Goal: Contribute content

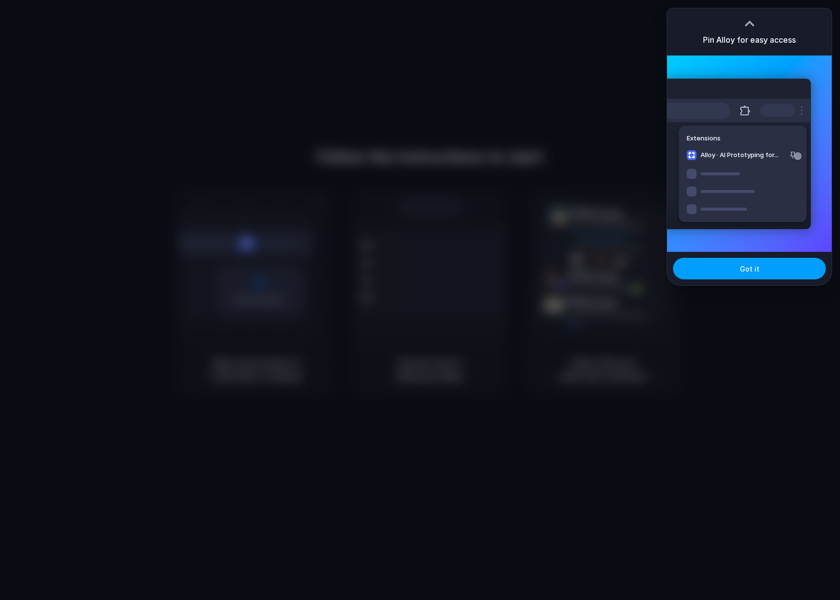
click at [739, 266] on button "Got it" at bounding box center [749, 269] width 153 height 22
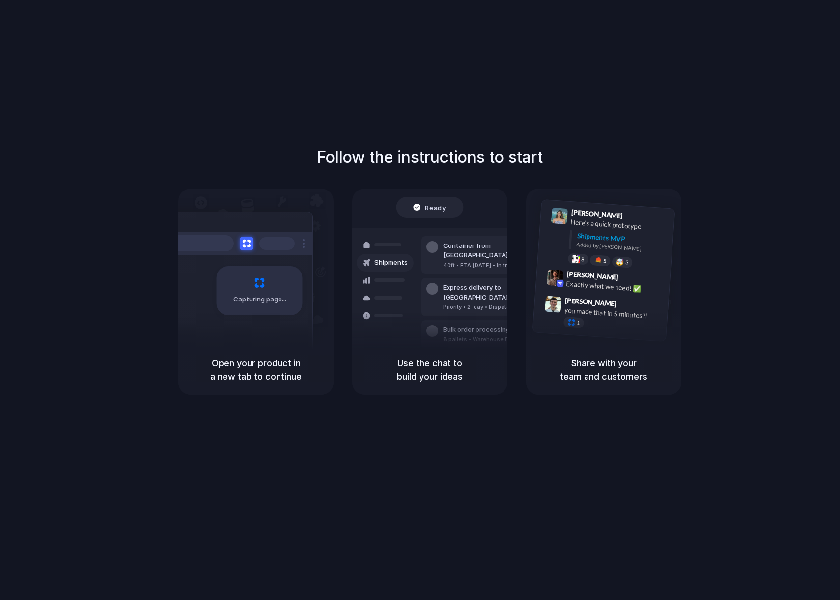
click at [445, 83] on div "Follow the instructions to start Capturing page Open your product in a new tab …" at bounding box center [429, 310] width 859 height 620
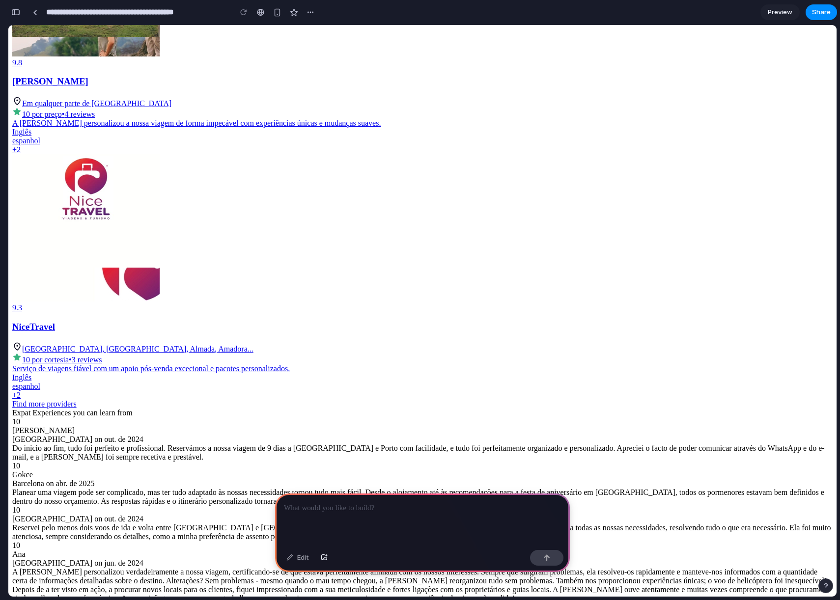
scroll to position [1035, 0]
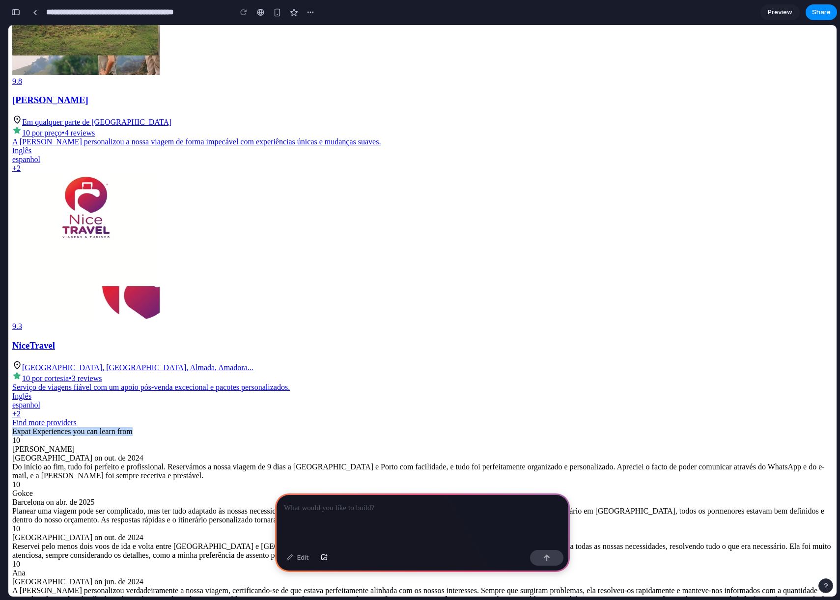
drag, startPoint x: 244, startPoint y: 68, endPoint x: 612, endPoint y: 57, distance: 369.0
click at [612, 427] on div "Expat Experiences you can learn from" at bounding box center [422, 431] width 820 height 9
copy div "Expat Experiences you can learn from"
click at [378, 535] on div at bounding box center [422, 520] width 295 height 53
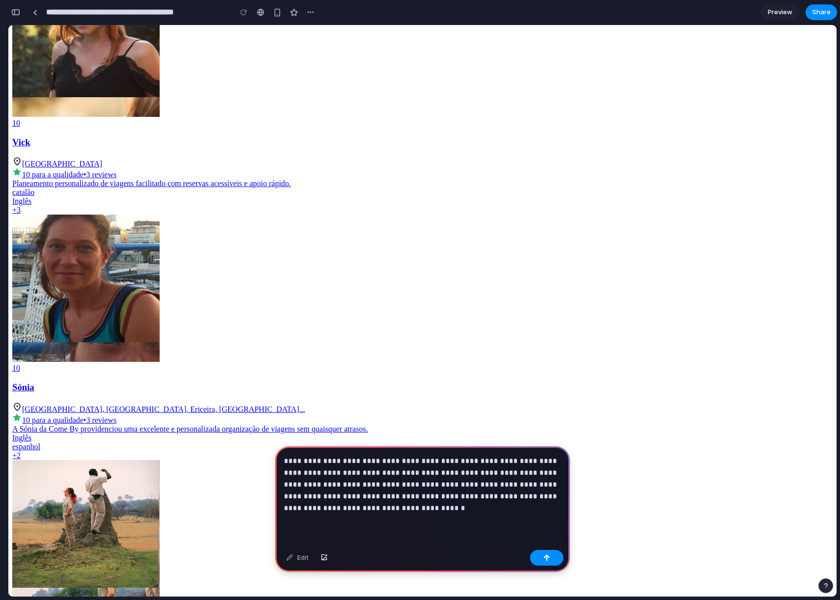
scroll to position [480, 0]
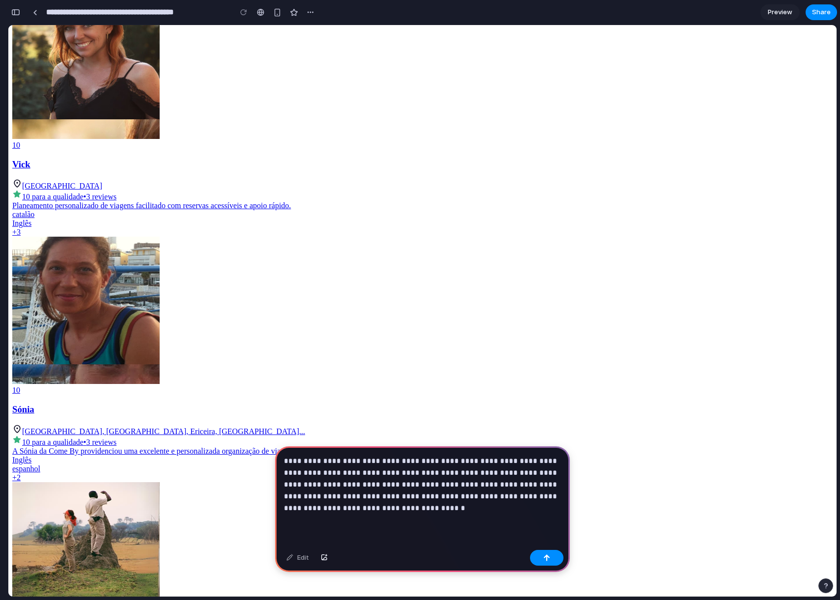
click at [403, 487] on p "**********" at bounding box center [422, 484] width 277 height 59
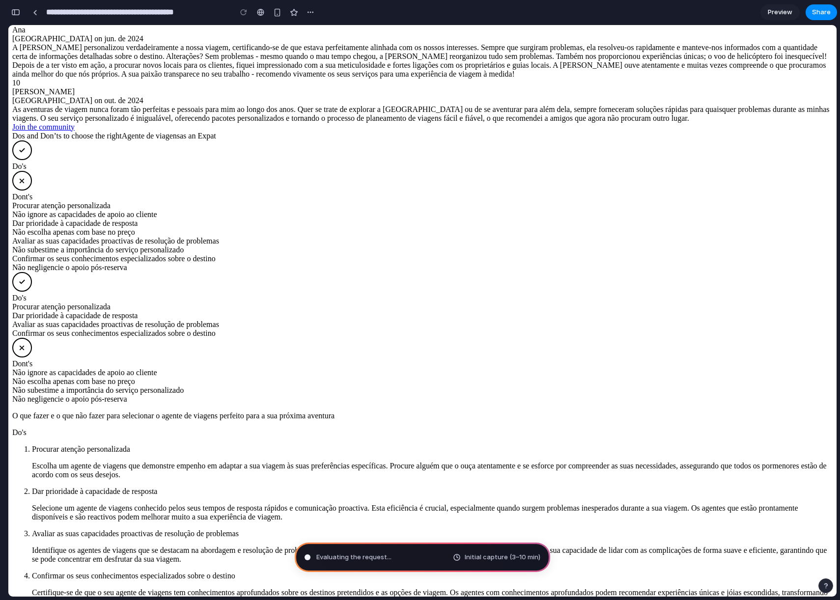
scroll to position [1708, 0]
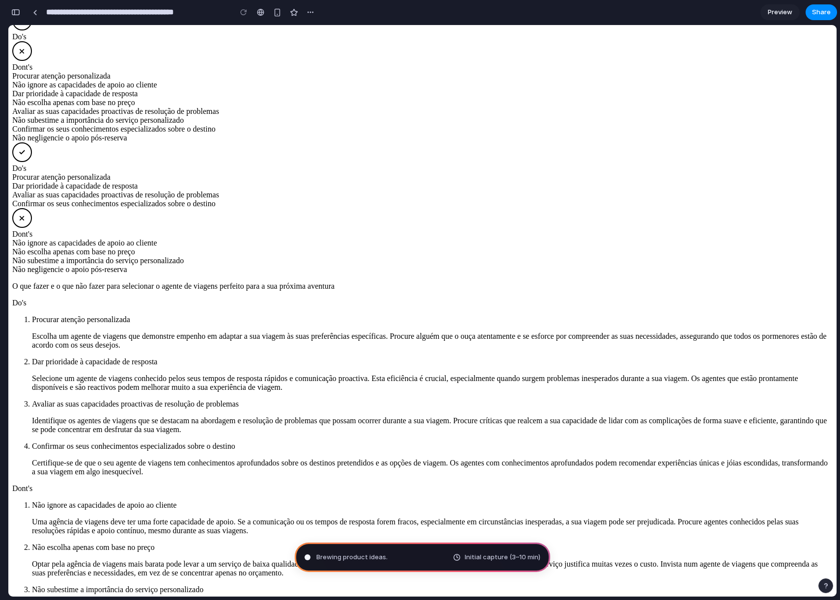
type input "**********"
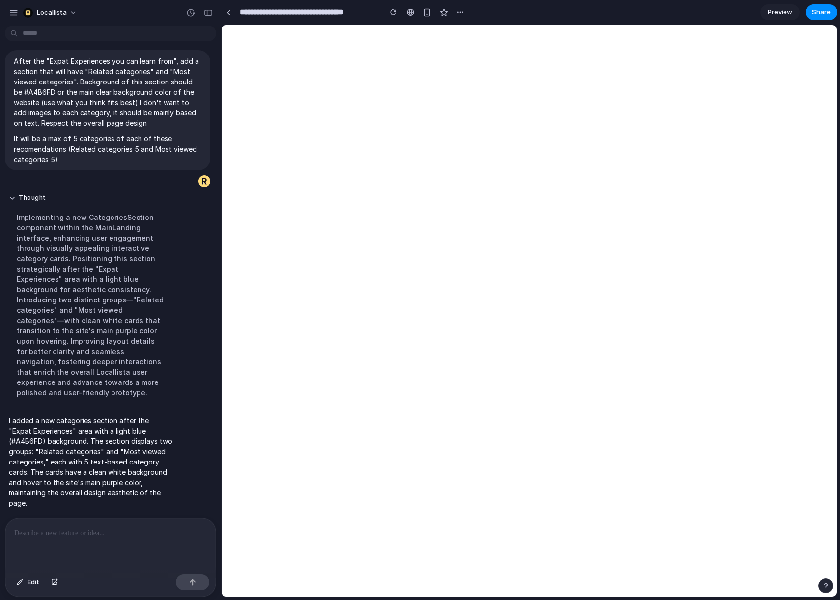
scroll to position [0, 0]
